Goal: Task Accomplishment & Management: Use online tool/utility

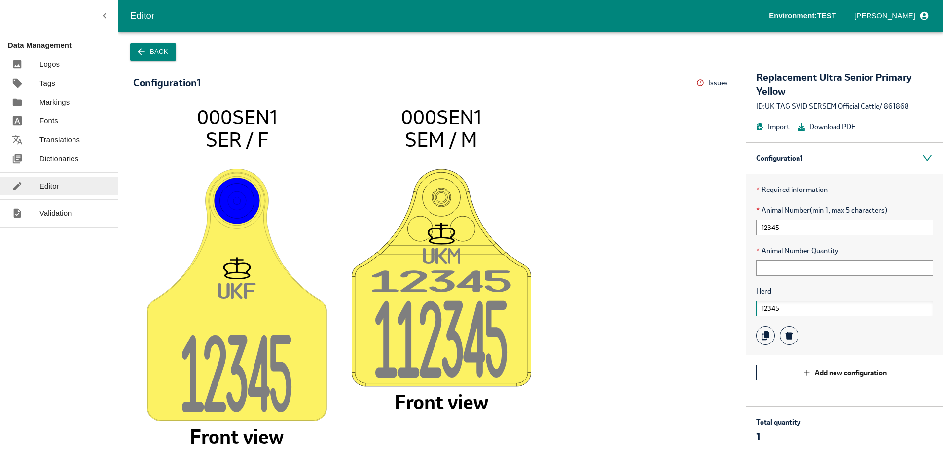
click at [790, 304] on input "12345" at bounding box center [844, 308] width 177 height 16
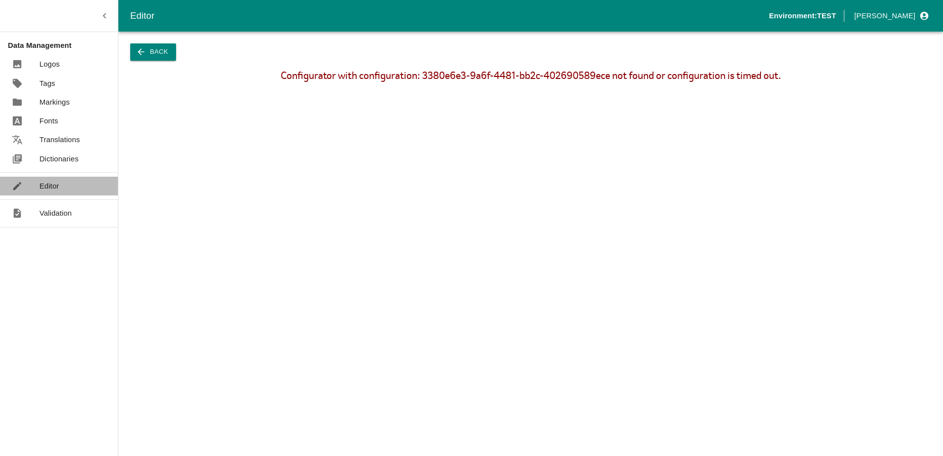
click at [63, 188] on div "Editor" at bounding box center [59, 186] width 118 height 19
click at [144, 57] on icon "button" at bounding box center [141, 52] width 10 height 10
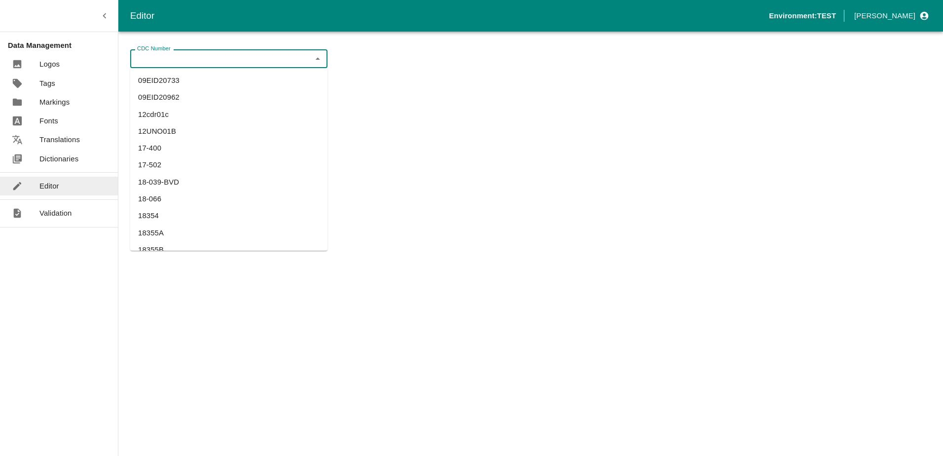
click at [161, 63] on input "CDC Number" at bounding box center [220, 58] width 175 height 13
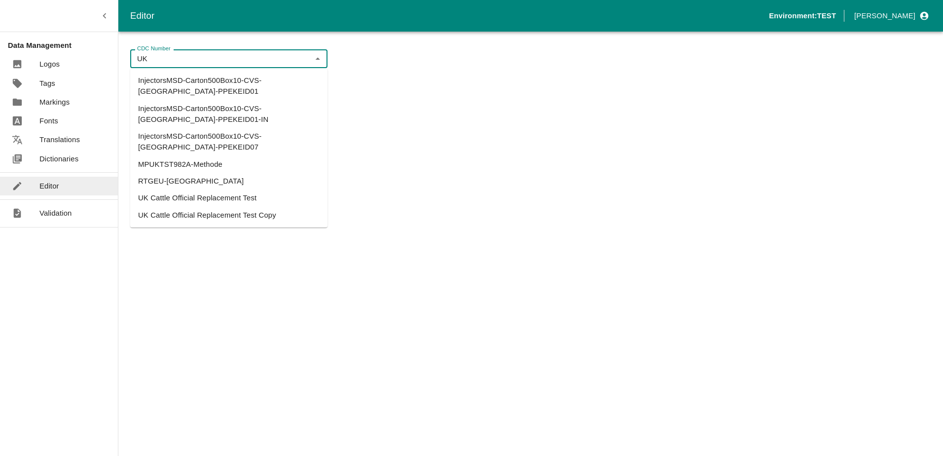
click at [204, 189] on li "UK Cattle Official Replacement Test" at bounding box center [228, 197] width 197 height 17
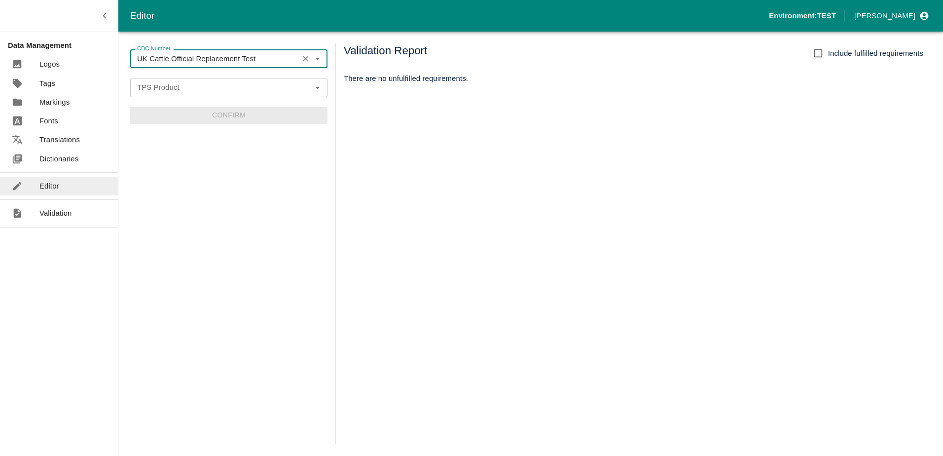
click at [204, 95] on div "TPS Product" at bounding box center [228, 87] width 197 height 19
type input "UK Cattle Official Replacement Test"
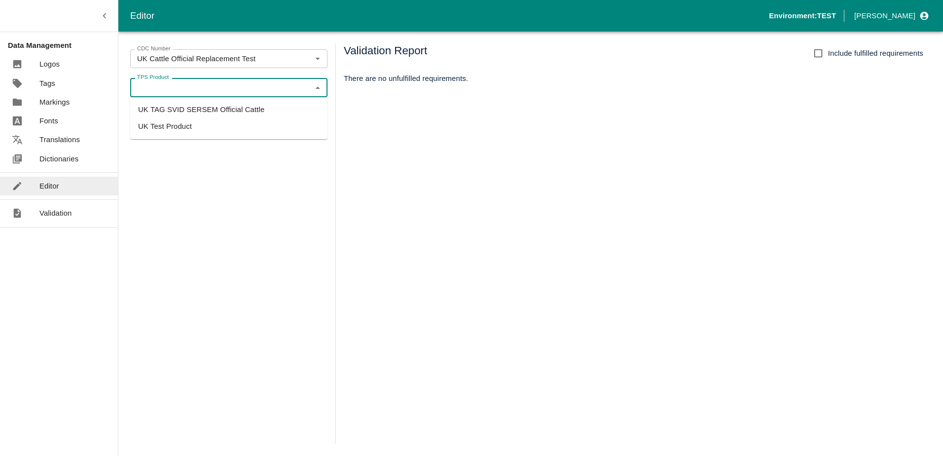
click at [198, 106] on li "UK TAG SVID SERSEM Official Cattle" at bounding box center [228, 109] width 197 height 17
type input "UK TAG SVID SERSEM Official Cattle"
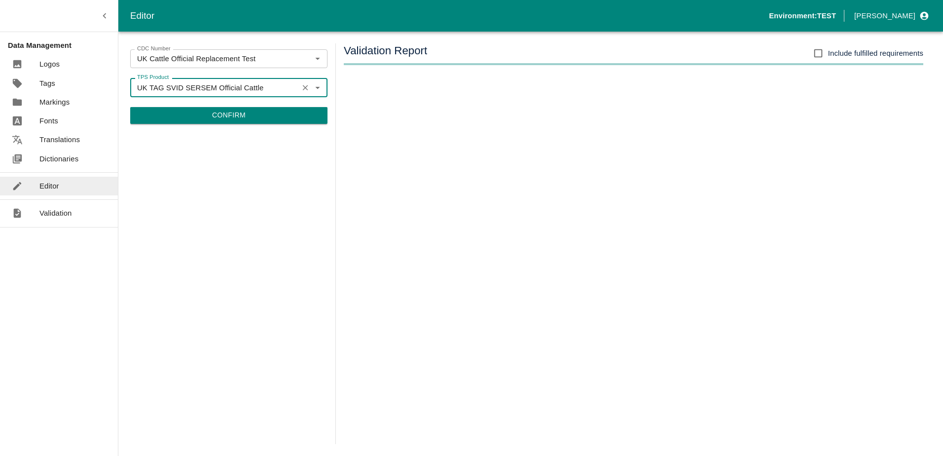
click at [251, 117] on button "Confirm" at bounding box center [228, 115] width 197 height 17
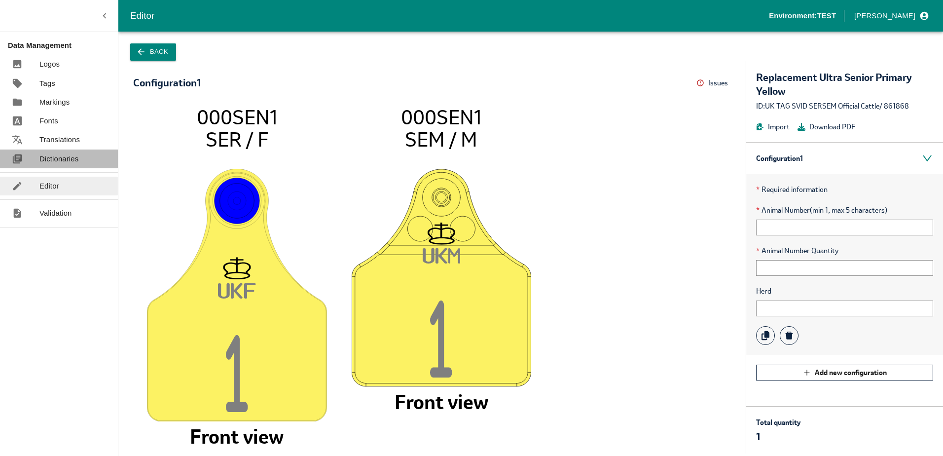
click at [52, 162] on p "Dictionaries" at bounding box center [58, 158] width 39 height 11
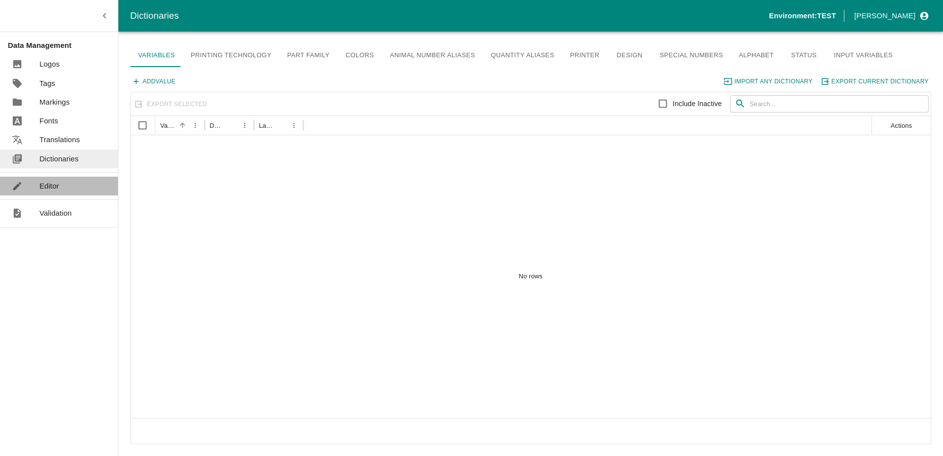
click at [56, 185] on p "Editor" at bounding box center [49, 186] width 20 height 11
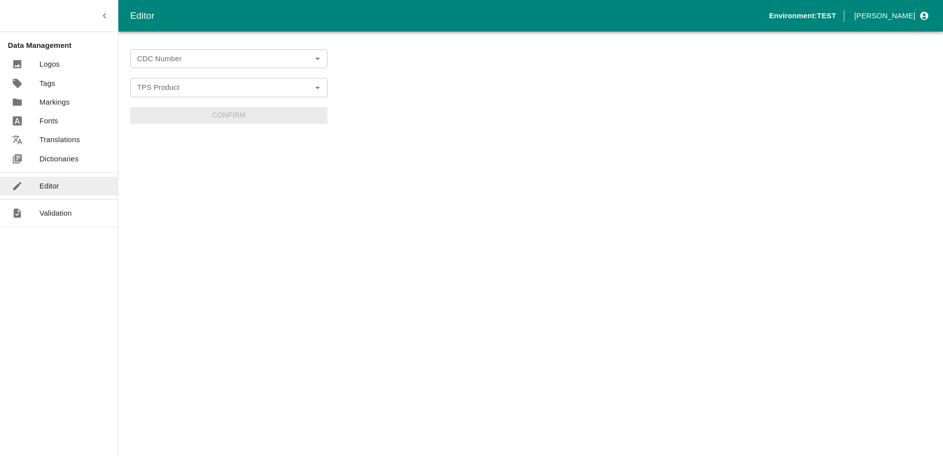
click at [186, 59] on input "CDC Number" at bounding box center [220, 58] width 175 height 13
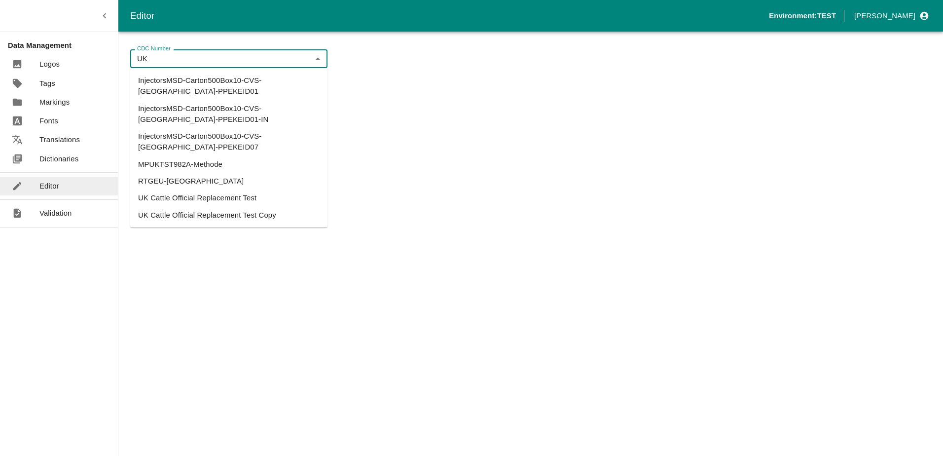
click at [191, 189] on li "UK Cattle Official Replacement Test" at bounding box center [228, 197] width 197 height 17
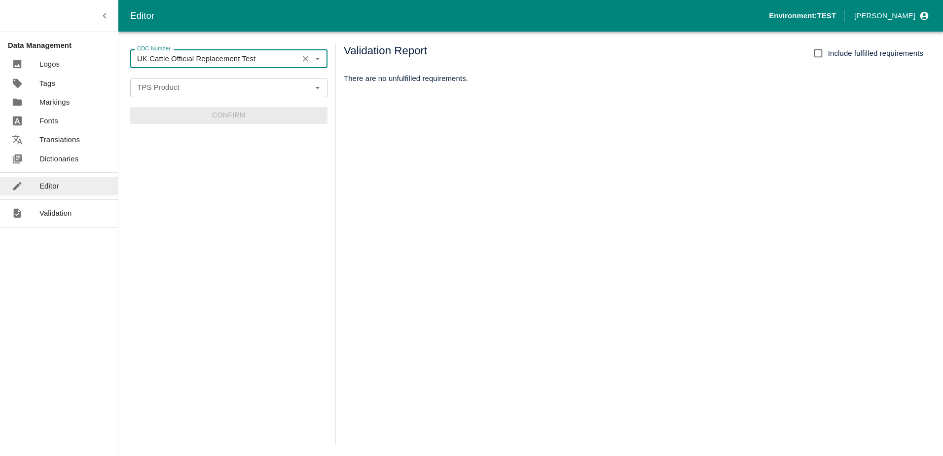
type input "UK Cattle Official Replacement Test"
click at [182, 90] on input "TPS Product" at bounding box center [220, 87] width 175 height 13
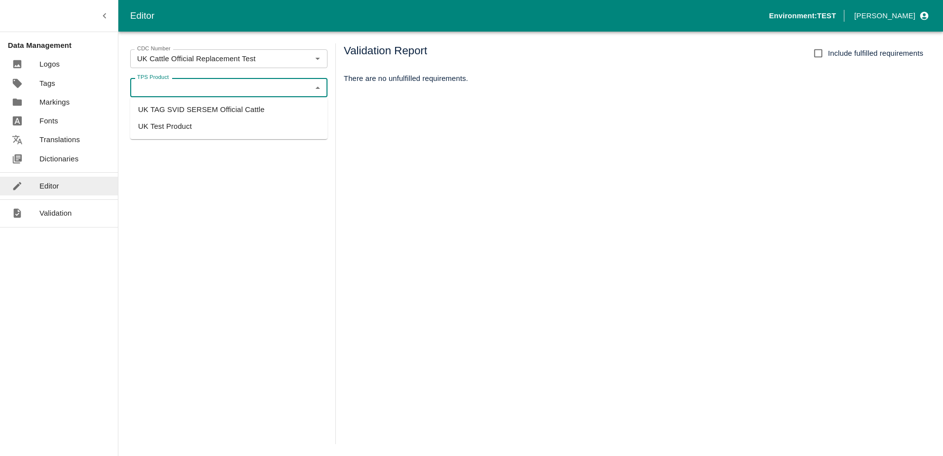
click at [184, 109] on li "UK TAG SVID SERSEM Official Cattle" at bounding box center [228, 109] width 197 height 17
type input "UK TAG SVID SERSEM Official Cattle"
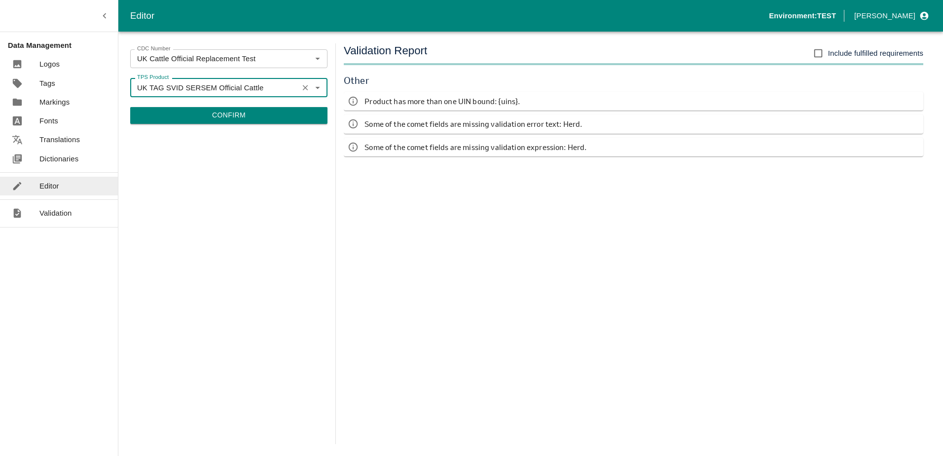
click at [238, 111] on button "Confirm" at bounding box center [228, 115] width 197 height 17
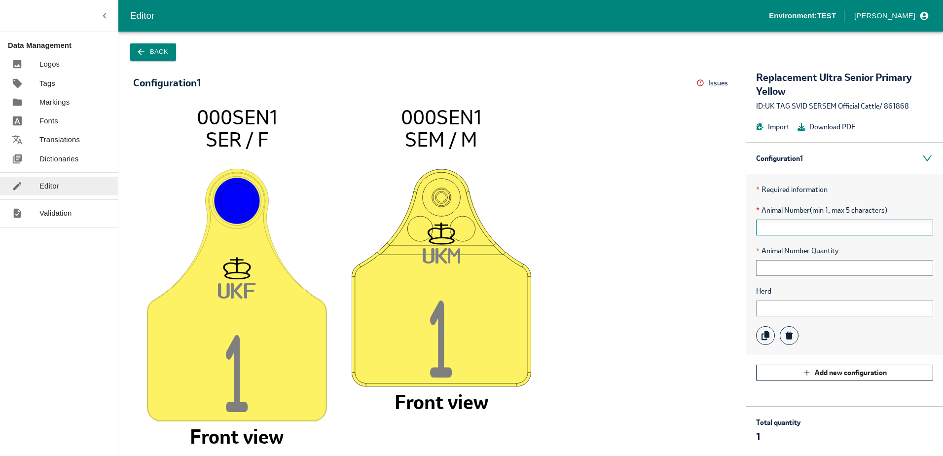
click at [791, 226] on input "text" at bounding box center [844, 227] width 177 height 16
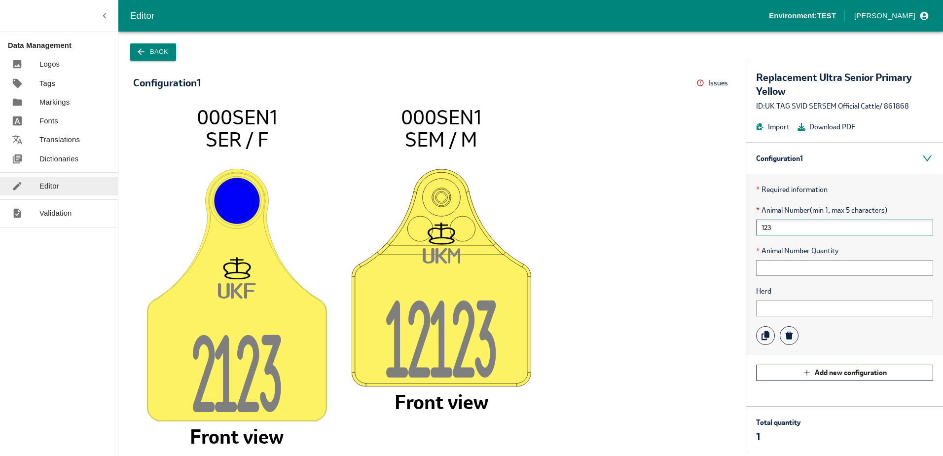
type input "123"
click at [787, 301] on input "text" at bounding box center [844, 308] width 177 height 16
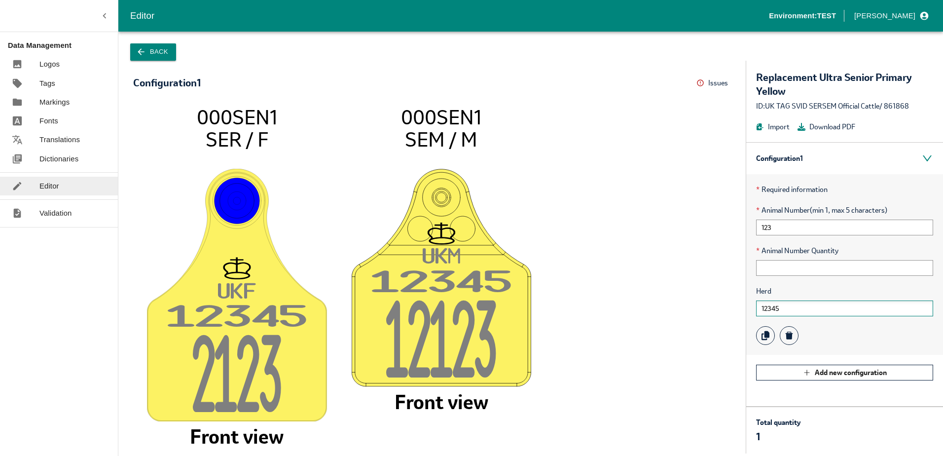
type input "12345"
click at [793, 272] on input "text" at bounding box center [844, 268] width 177 height 16
click at [808, 232] on input "123" at bounding box center [844, 227] width 177 height 16
click at [858, 187] on p "* Required information" at bounding box center [844, 189] width 177 height 11
click at [793, 314] on input "12345" at bounding box center [844, 308] width 177 height 16
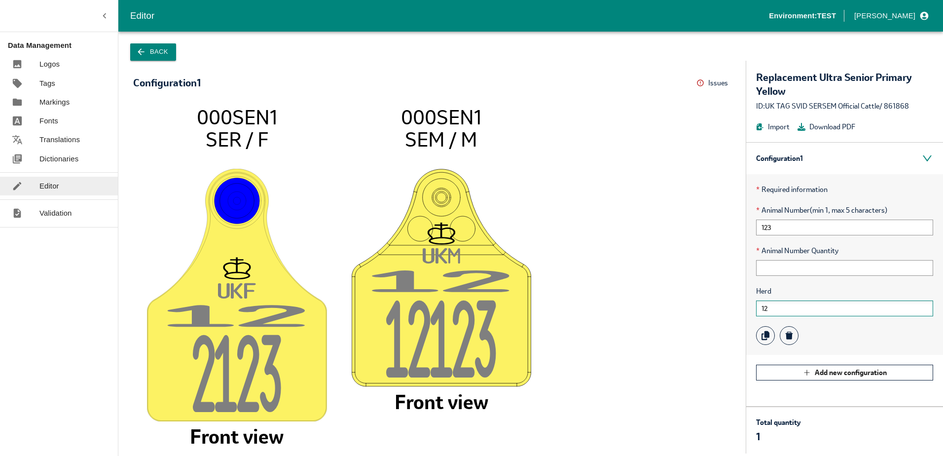
type input "1"
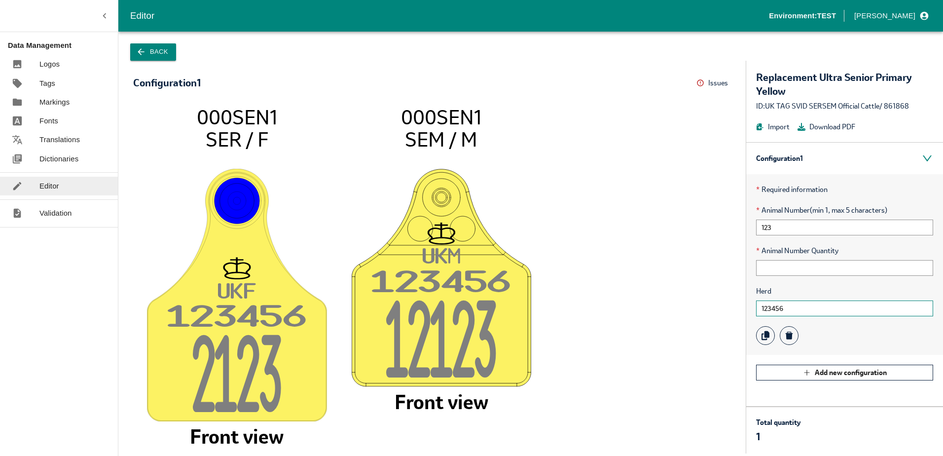
type input "123456"
click at [153, 51] on button "Back" at bounding box center [153, 51] width 46 height 17
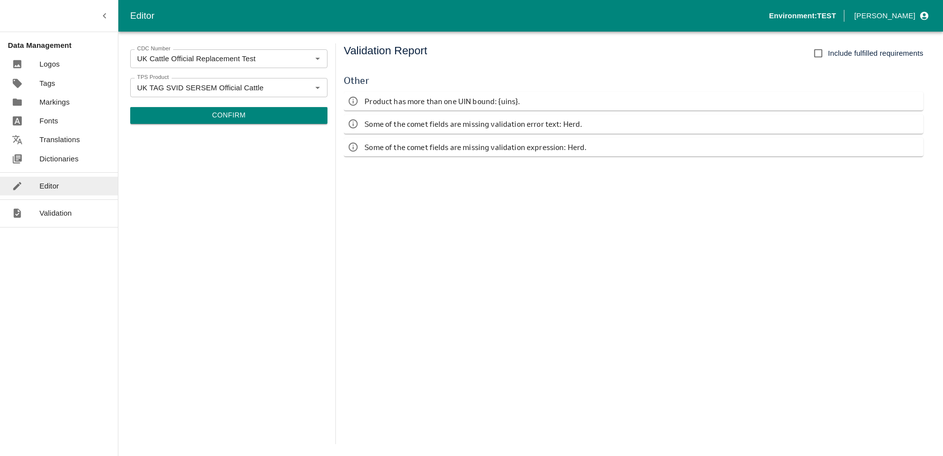
click at [220, 112] on button "Confirm" at bounding box center [228, 115] width 197 height 17
click at [267, 114] on button "Confirm" at bounding box center [228, 115] width 197 height 17
click at [223, 114] on button "Confirm" at bounding box center [228, 115] width 197 height 17
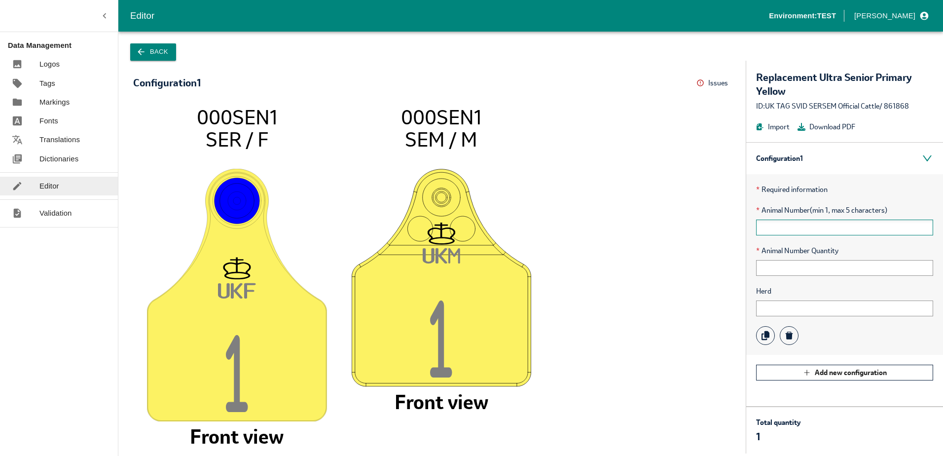
click at [770, 231] on input "text" at bounding box center [844, 227] width 177 height 16
click at [766, 267] on input "text" at bounding box center [844, 268] width 177 height 16
type input "12345"
click at [809, 223] on input "text" at bounding box center [844, 227] width 177 height 16
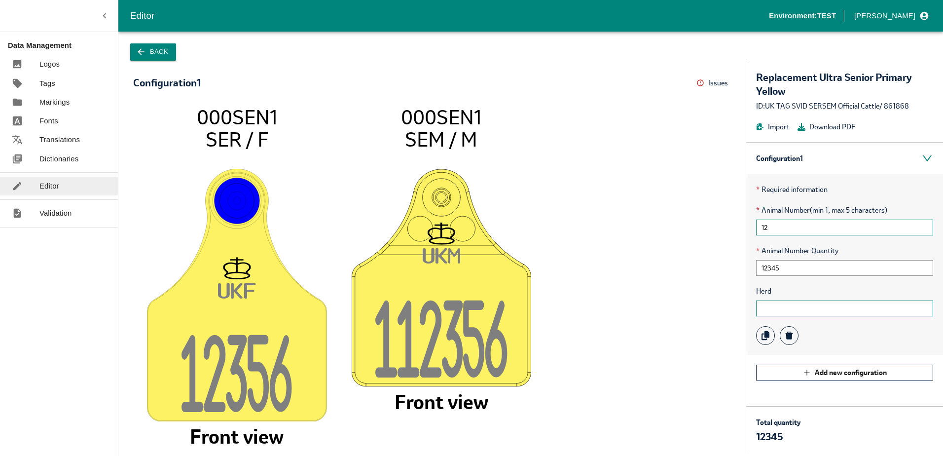
type input "12"
click at [769, 304] on input "text" at bounding box center [844, 308] width 177 height 16
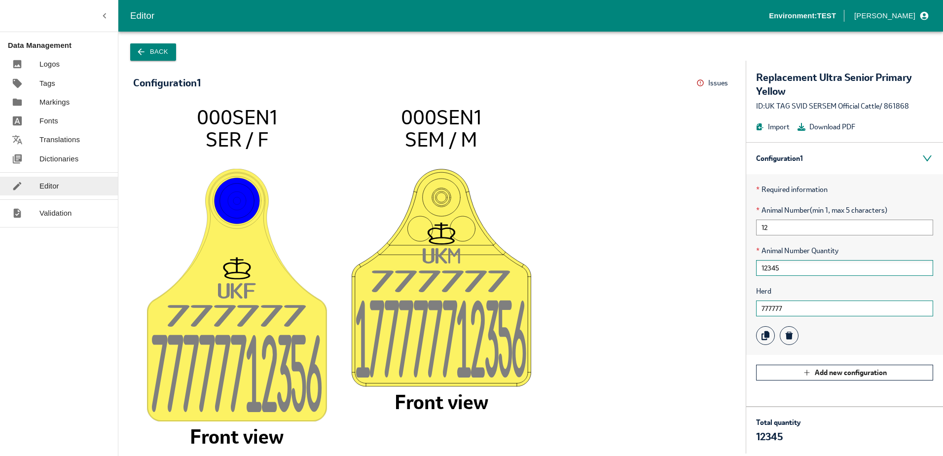
type input "777777"
click at [797, 273] on input "12345" at bounding box center [844, 268] width 177 height 16
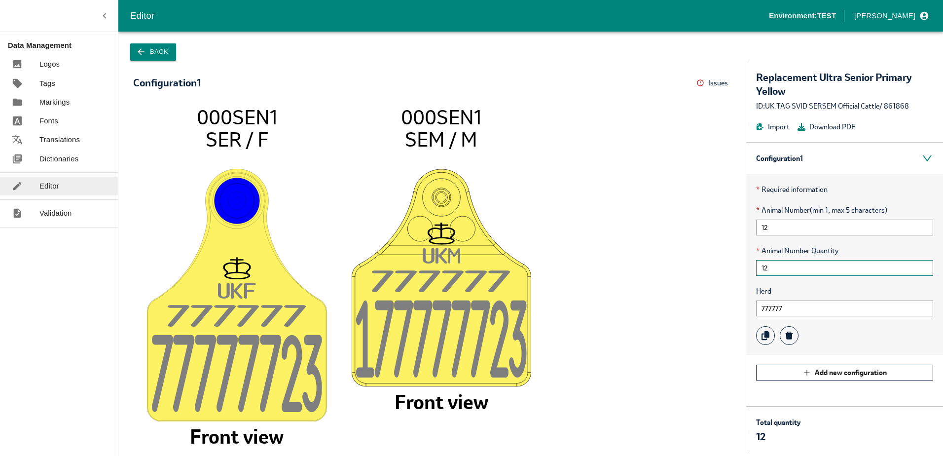
type input "1"
click at [795, 311] on input "777777" at bounding box center [844, 308] width 177 height 16
click at [787, 231] on input "12" at bounding box center [844, 227] width 177 height 16
type input "1"
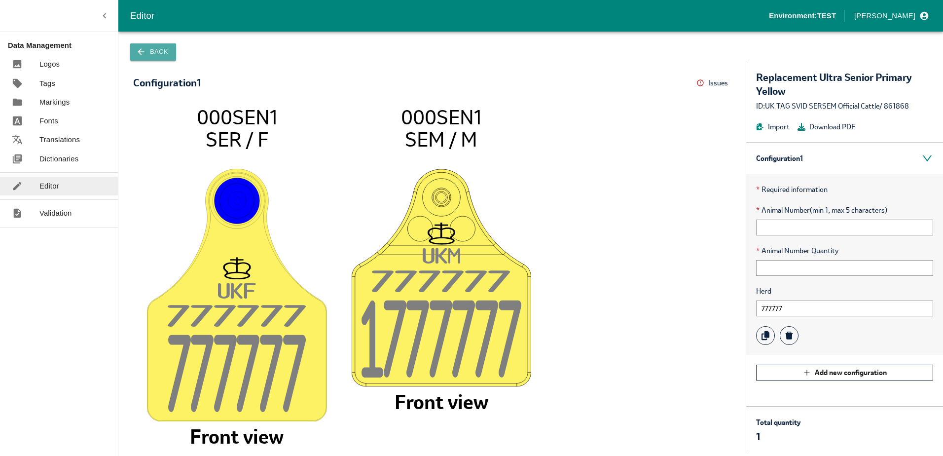
click at [137, 44] on button "Back" at bounding box center [153, 51] width 46 height 17
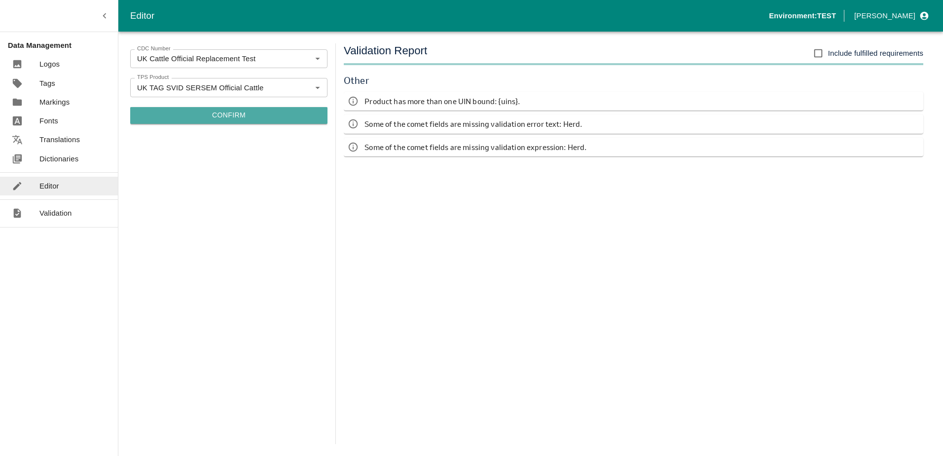
click at [185, 119] on button "Confirm" at bounding box center [228, 115] width 197 height 17
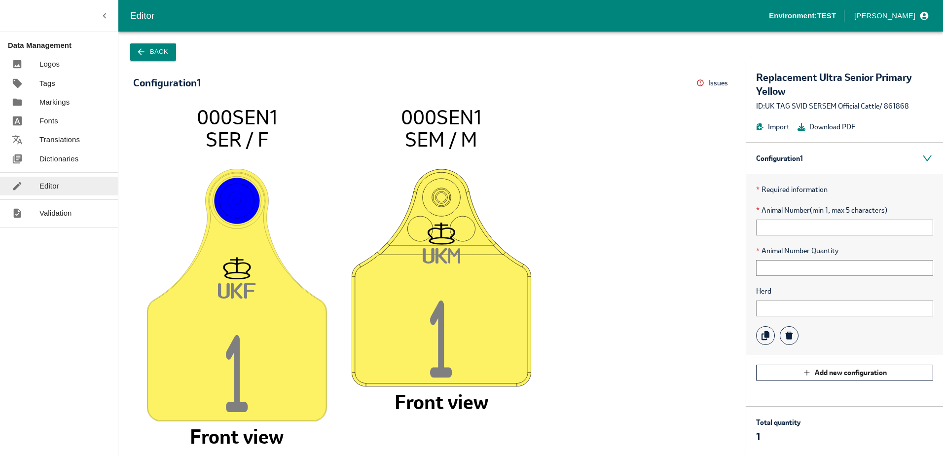
click at [157, 44] on button "Back" at bounding box center [153, 51] width 46 height 17
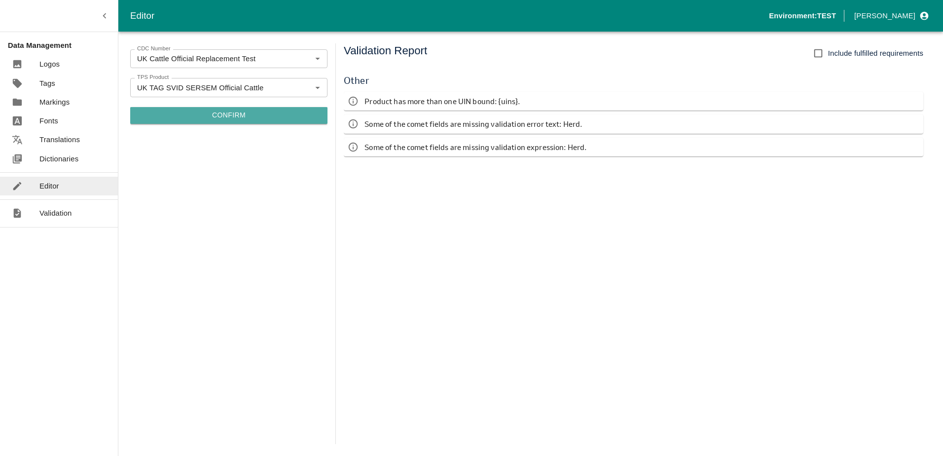
click at [211, 121] on button "Confirm" at bounding box center [228, 115] width 197 height 17
click at [223, 113] on button "Confirm" at bounding box center [228, 115] width 197 height 17
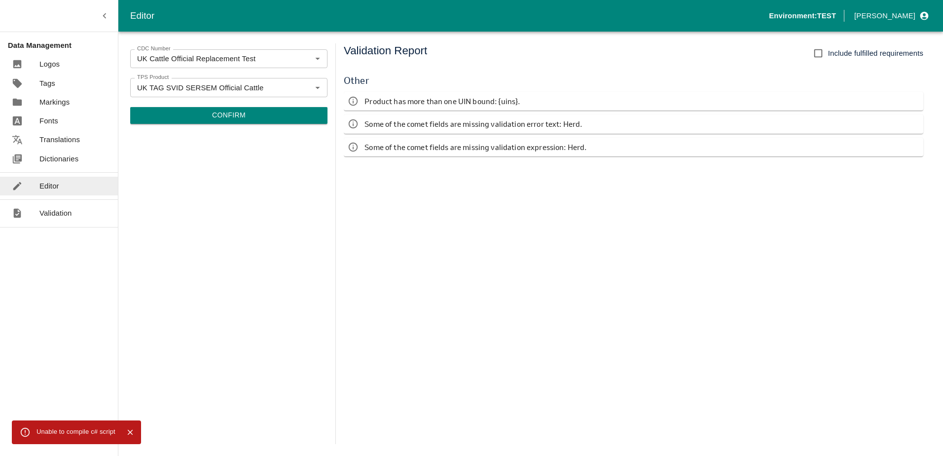
click at [176, 119] on button "Confirm" at bounding box center [228, 115] width 197 height 17
click at [247, 117] on button "Confirm" at bounding box center [228, 115] width 197 height 17
click at [234, 112] on button "Confirm" at bounding box center [228, 115] width 197 height 17
click at [251, 115] on button "Confirm" at bounding box center [228, 115] width 197 height 17
click at [242, 119] on button "Confirm" at bounding box center [228, 115] width 197 height 17
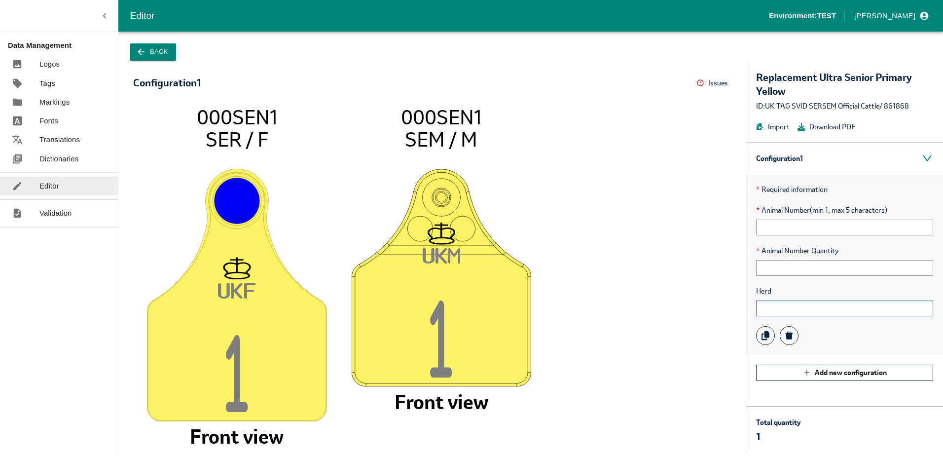
click at [787, 308] on input "text" at bounding box center [844, 308] width 177 height 16
click at [791, 231] on input "text" at bounding box center [844, 227] width 177 height 16
click at [766, 306] on input "text" at bounding box center [844, 308] width 177 height 16
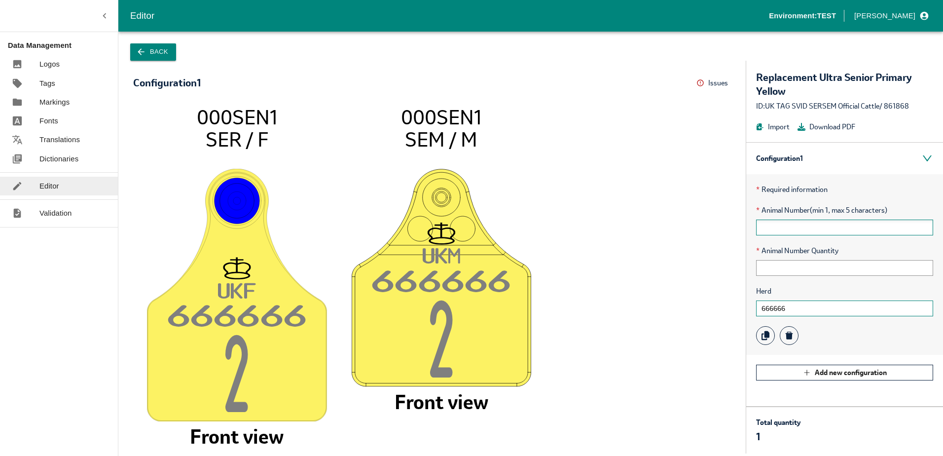
type input "666666"
click at [777, 223] on input "text" at bounding box center [844, 227] width 177 height 16
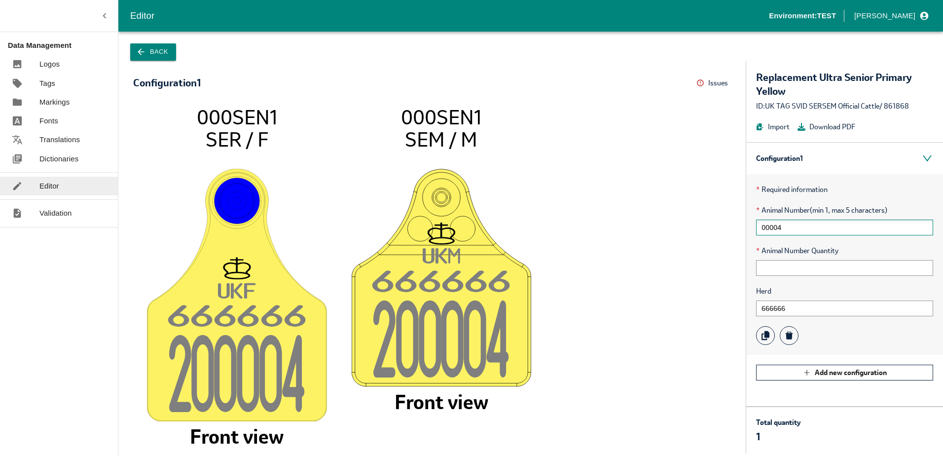
type input "00004"
click at [804, 305] on input "666666" at bounding box center [844, 308] width 177 height 16
type input "666665"
click at [795, 227] on input "00004" at bounding box center [844, 227] width 177 height 16
click at [799, 308] on input "666665" at bounding box center [844, 308] width 177 height 16
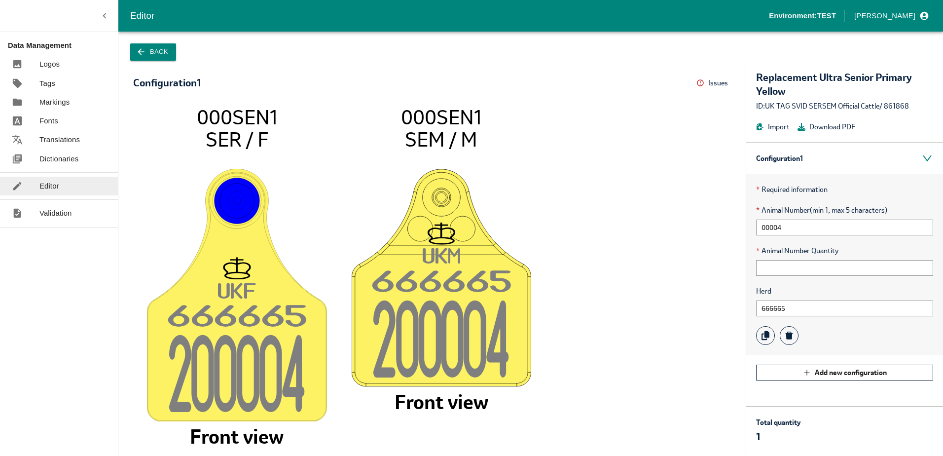
click at [149, 45] on button "Back" at bounding box center [153, 51] width 46 height 17
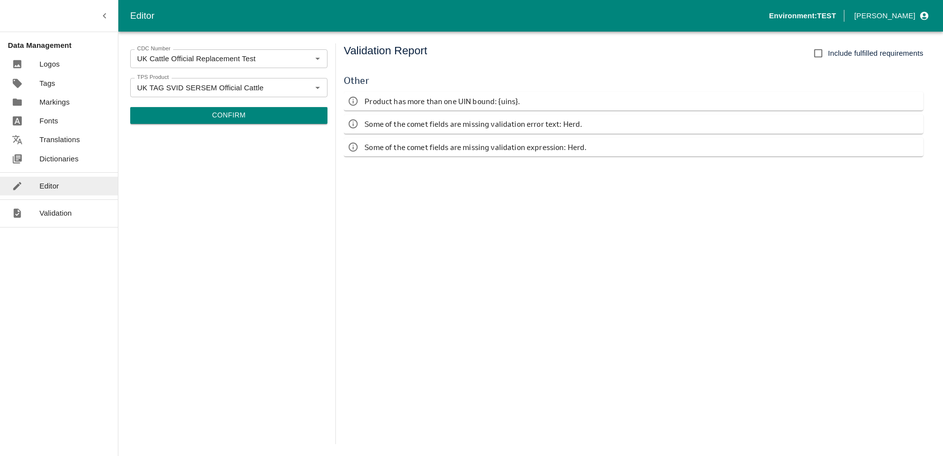
click at [251, 117] on button "Confirm" at bounding box center [228, 115] width 197 height 17
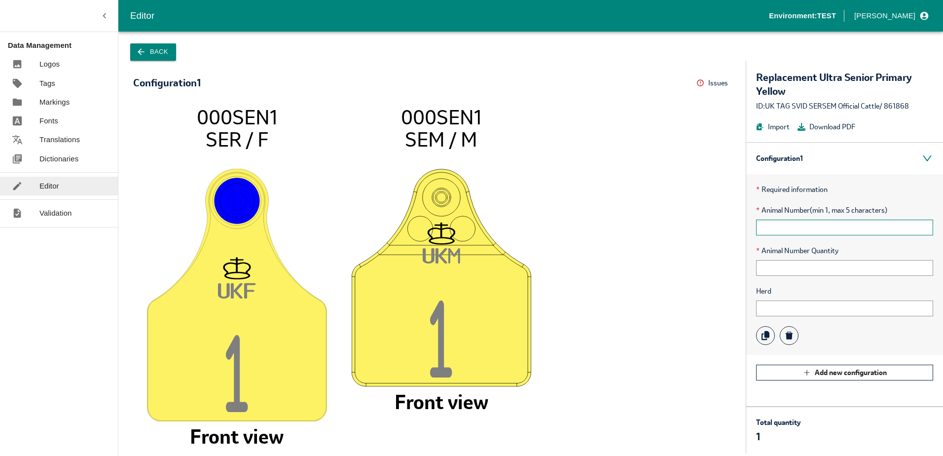
click at [795, 231] on input "text" at bounding box center [844, 227] width 177 height 16
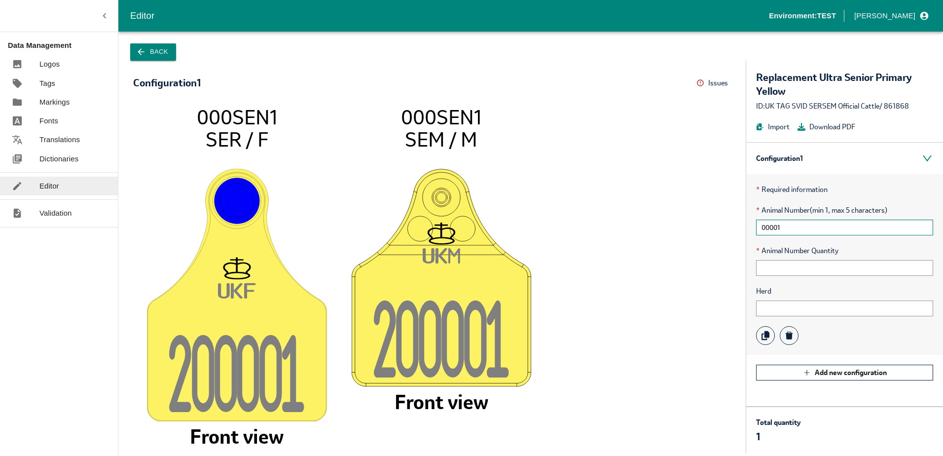
type input "00001"
click at [163, 46] on button "Back" at bounding box center [153, 51] width 46 height 17
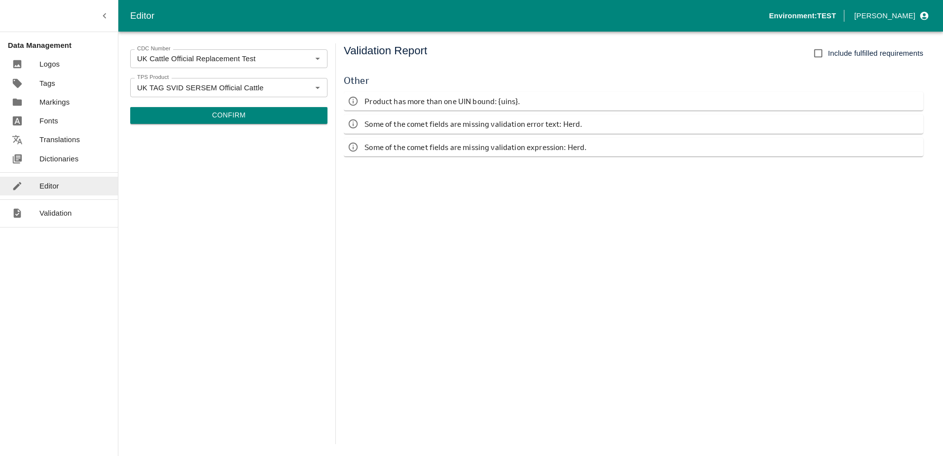
click at [202, 109] on button "Confirm" at bounding box center [228, 115] width 197 height 17
click at [216, 115] on button "Confirm" at bounding box center [228, 115] width 197 height 17
click at [222, 114] on button "Confirm" at bounding box center [228, 115] width 197 height 17
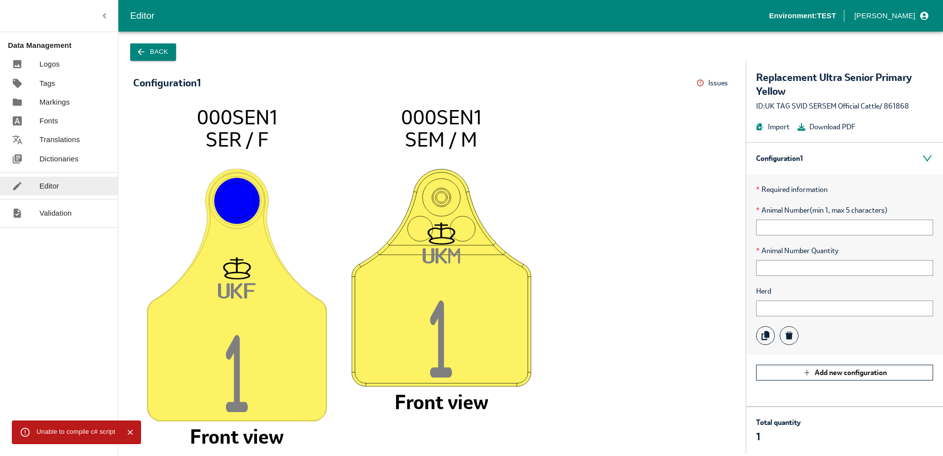
click at [446, 319] on tspan "1" at bounding box center [441, 345] width 23 height 93
click at [616, 235] on icon "UK F 1 000SEN1 SER / F Front view UK M 1 000SEN1 SEM / M Front view" at bounding box center [432, 275] width 578 height 338
click at [777, 306] on input "text" at bounding box center [844, 308] width 177 height 16
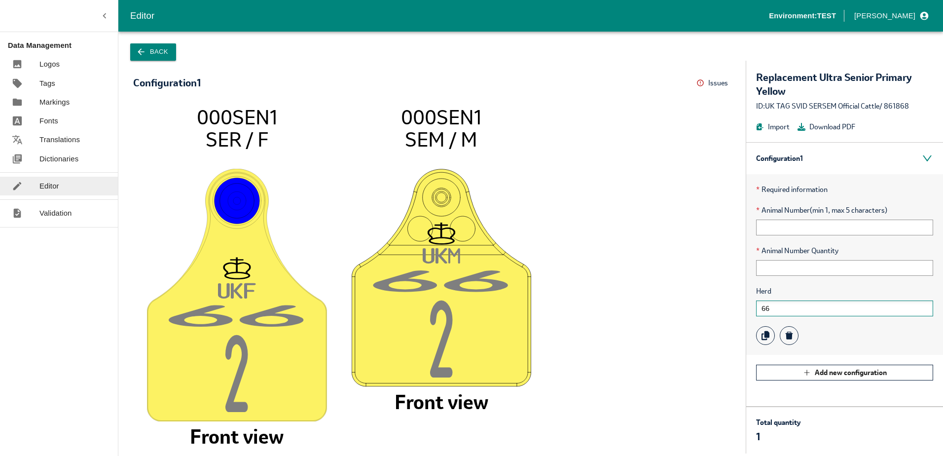
type input "6"
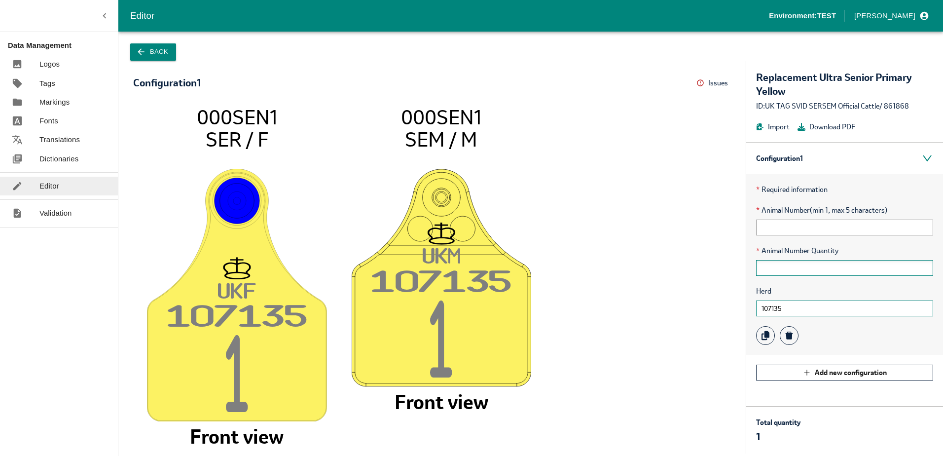
type input "107135"
click at [781, 272] on input "text" at bounding box center [844, 268] width 177 height 16
click at [768, 368] on button "Add new configuration" at bounding box center [844, 372] width 177 height 16
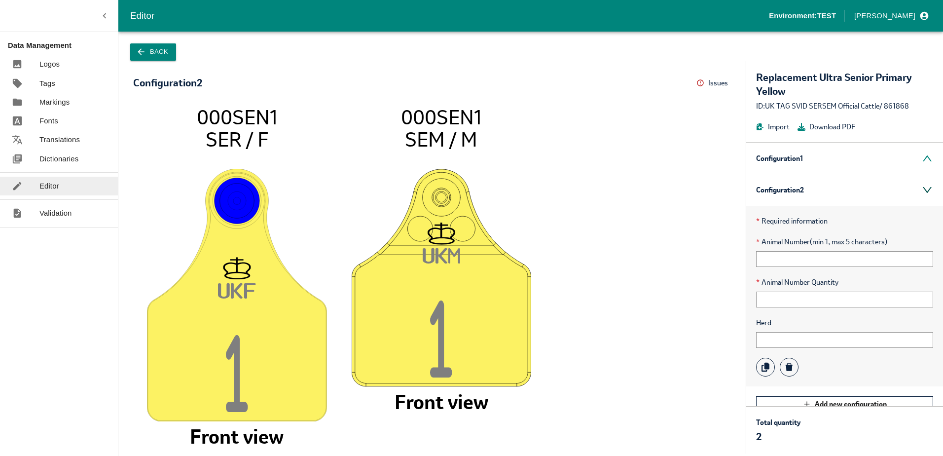
click at [919, 190] on div "Configuration 2" at bounding box center [844, 190] width 197 height 32
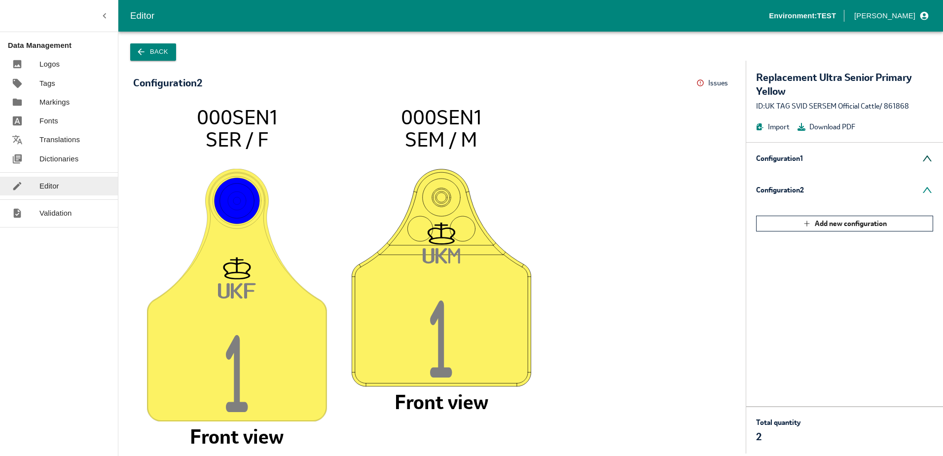
click at [794, 160] on div "Configuration 1" at bounding box center [844, 159] width 197 height 32
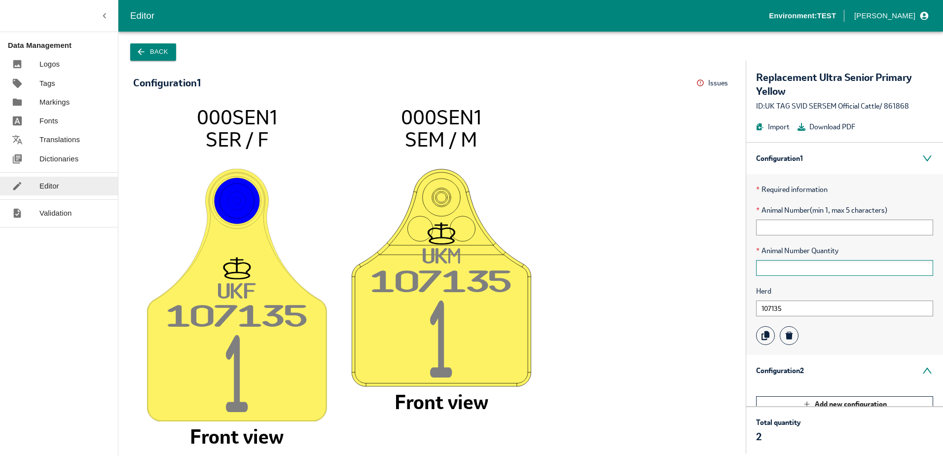
click at [783, 274] on input "text" at bounding box center [844, 268] width 177 height 16
click at [785, 231] on input "text" at bounding box center [844, 227] width 177 height 16
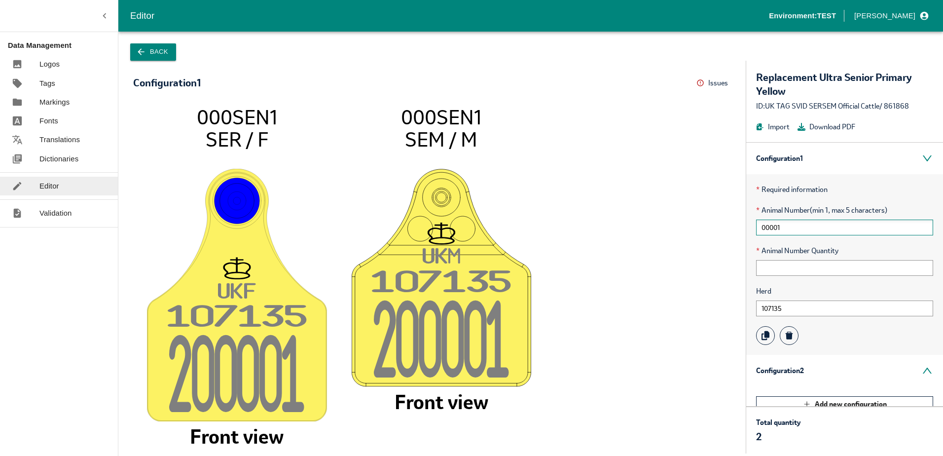
click at [799, 221] on input "00001" at bounding box center [844, 227] width 177 height 16
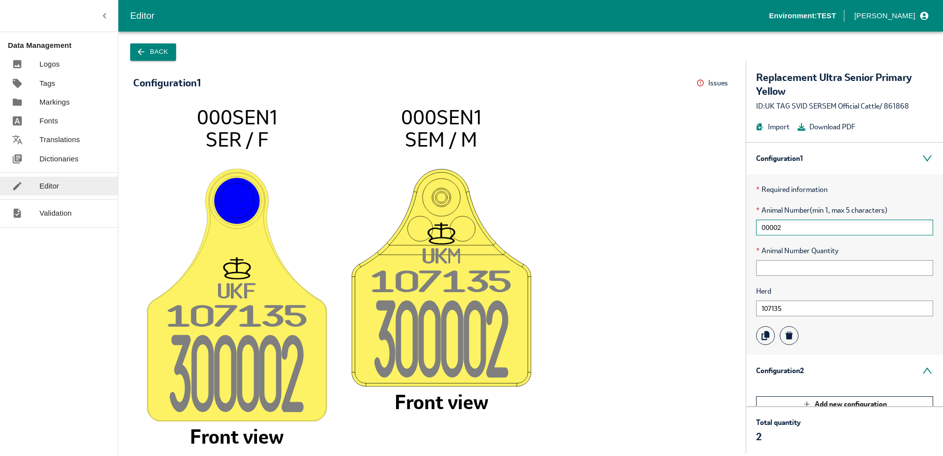
click at [805, 222] on input "00002" at bounding box center [844, 227] width 177 height 16
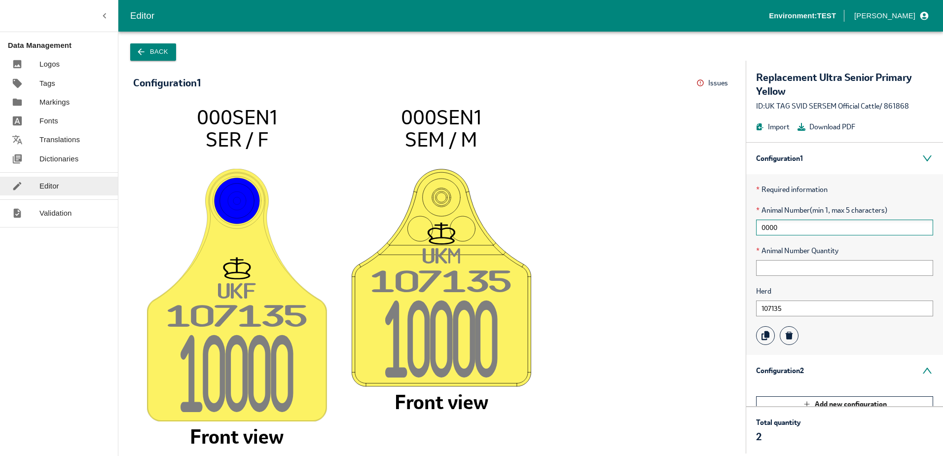
click at [802, 226] on input "0000" at bounding box center [844, 227] width 177 height 16
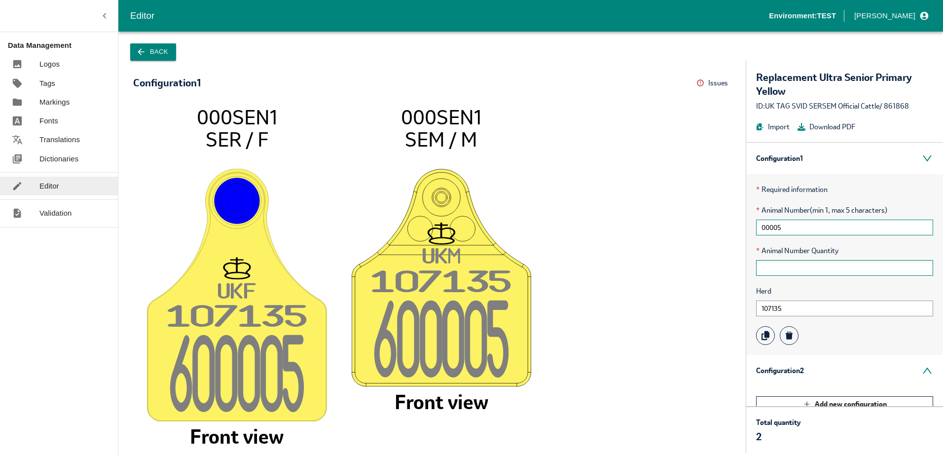
type input "00005"
click at [794, 273] on input "text" at bounding box center [844, 268] width 177 height 16
click at [867, 245] on span "* Animal Number Quantity" at bounding box center [844, 250] width 177 height 11
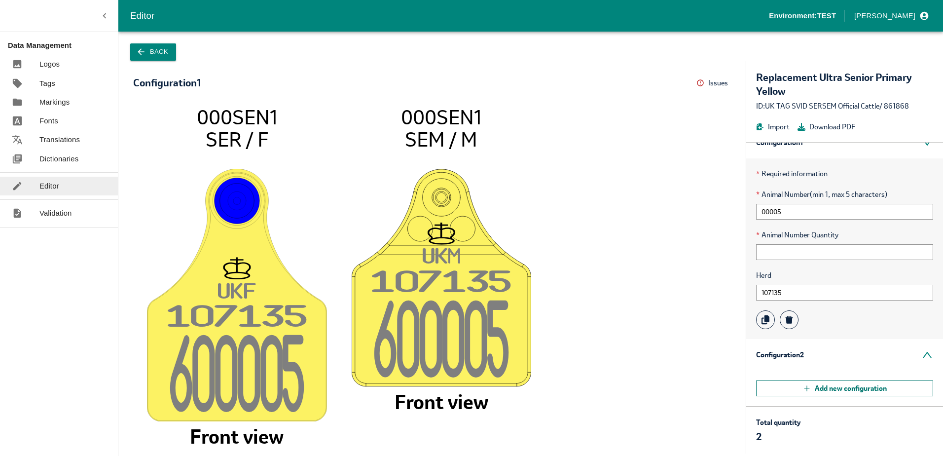
click at [838, 386] on button "Add new configuration" at bounding box center [844, 388] width 177 height 16
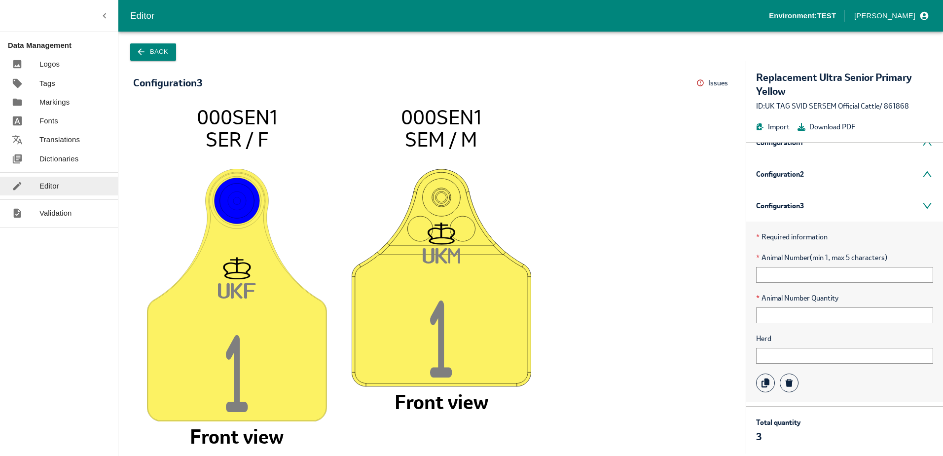
scroll to position [0, 0]
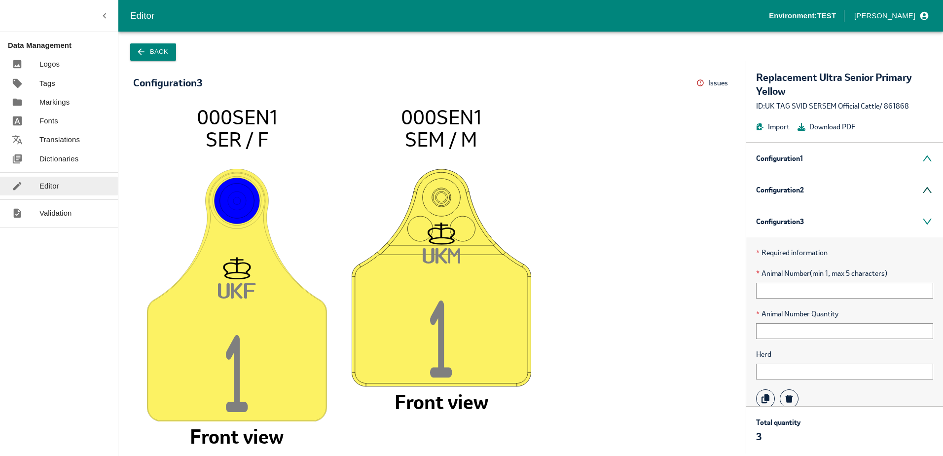
click at [813, 191] on div "Configuration 2" at bounding box center [844, 190] width 197 height 32
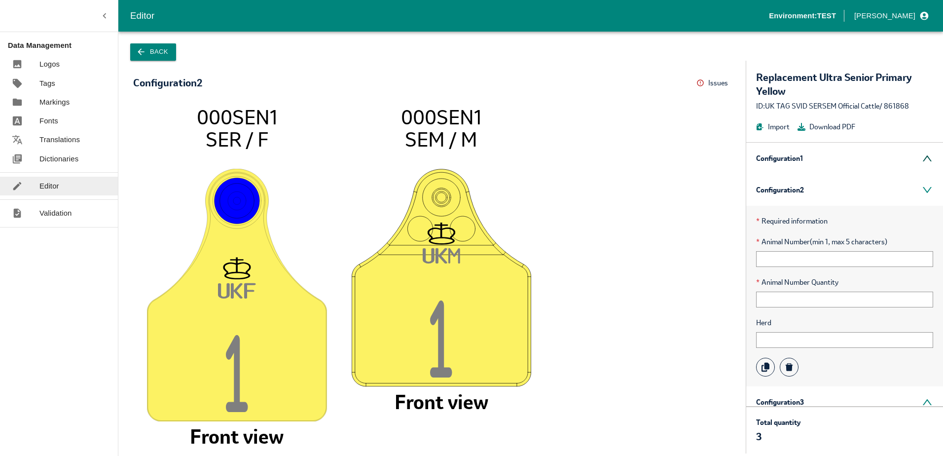
click at [796, 156] on div "Configuration 1" at bounding box center [844, 159] width 197 height 32
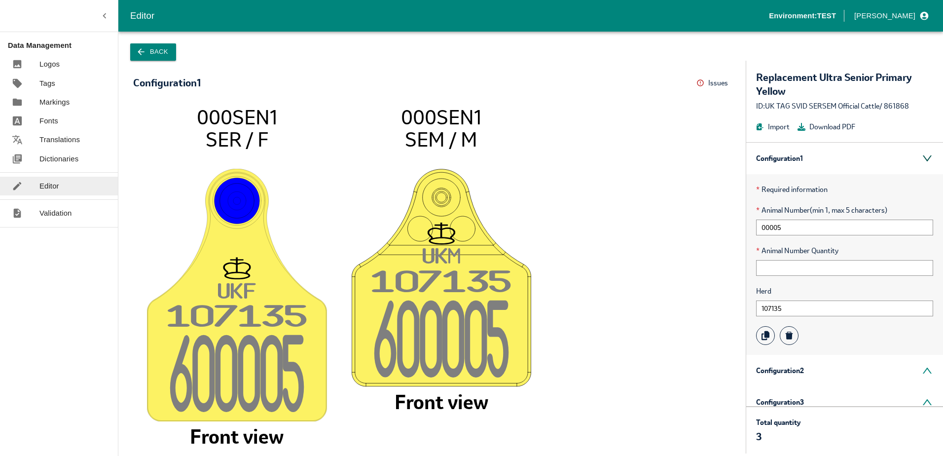
click at [791, 155] on div "Configuration 1" at bounding box center [844, 159] width 197 height 32
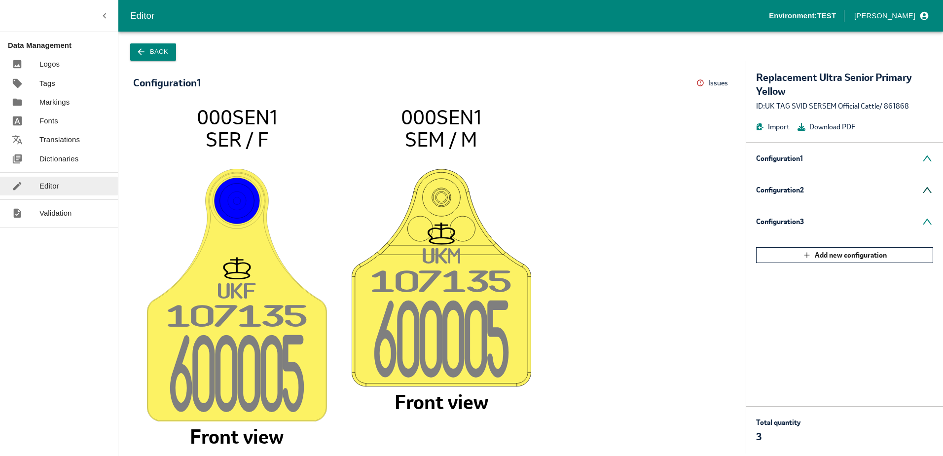
click at [794, 192] on div "Configuration 2" at bounding box center [844, 190] width 197 height 32
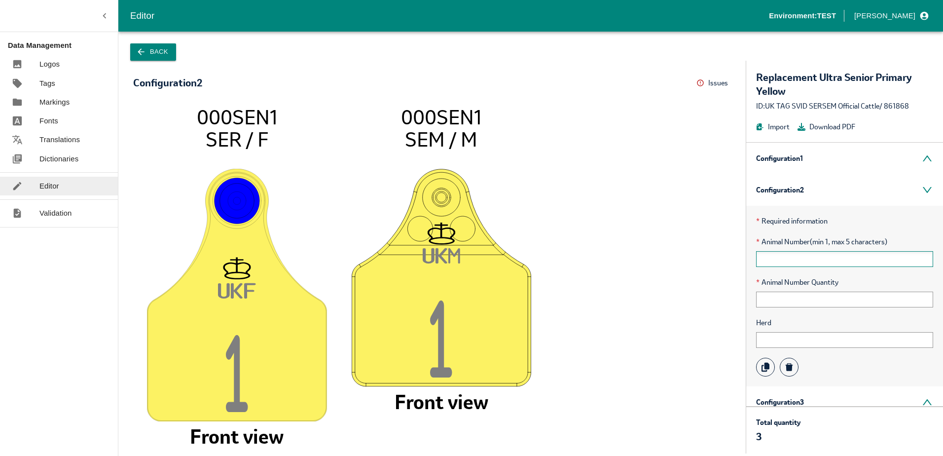
click at [777, 261] on input "text" at bounding box center [844, 259] width 177 height 16
click at [765, 345] on input "text" at bounding box center [844, 340] width 177 height 16
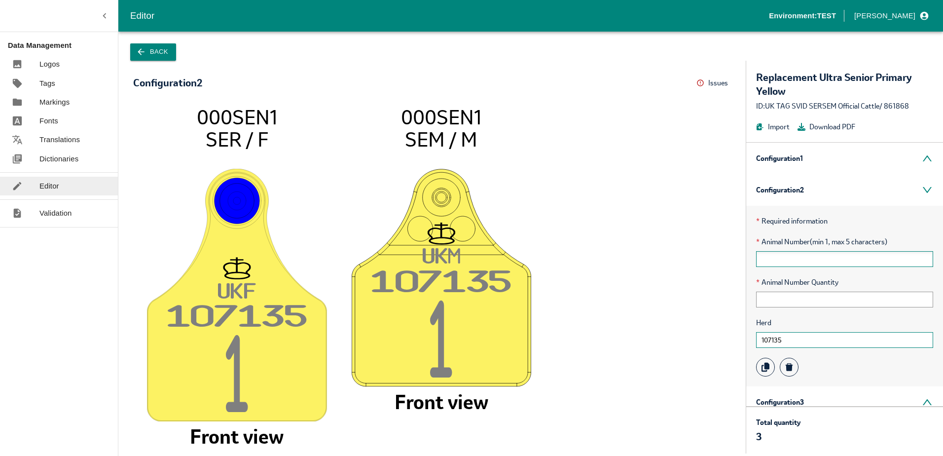
type input "107135"
click at [786, 258] on input "text" at bounding box center [844, 259] width 177 height 16
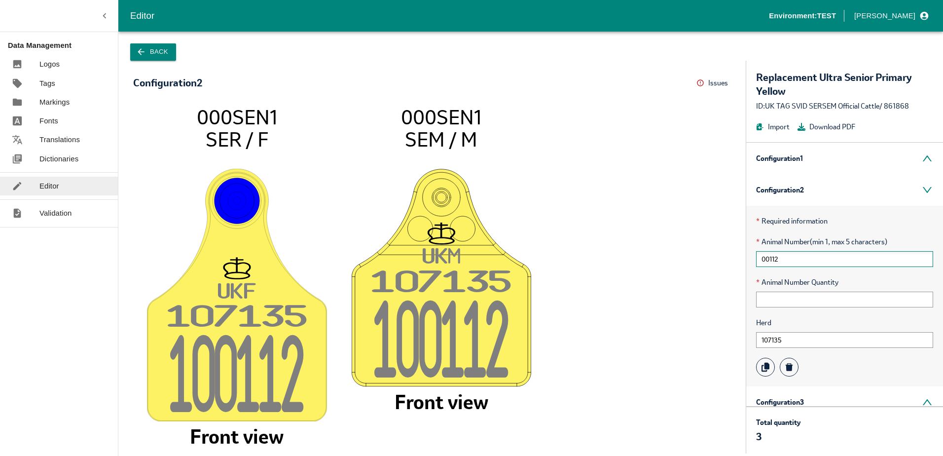
click at [784, 259] on input "00112" at bounding box center [844, 259] width 177 height 16
type input "00113"
